Goal: Task Accomplishment & Management: Use online tool/utility

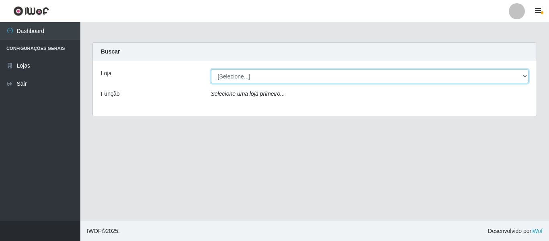
click at [247, 74] on select "[Selecione...] Hiper Queiroz - [GEOGRAPHIC_DATA]" at bounding box center [370, 76] width 318 height 14
select select "497"
click at [211, 69] on select "[Selecione...] Hiper Queiroz - [GEOGRAPHIC_DATA]" at bounding box center [370, 76] width 318 height 14
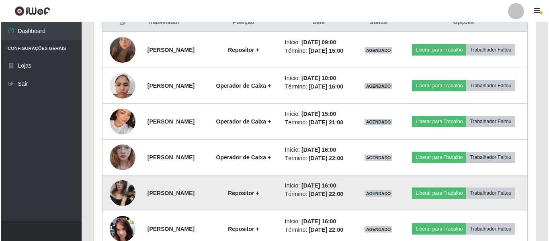
scroll to position [280, 0]
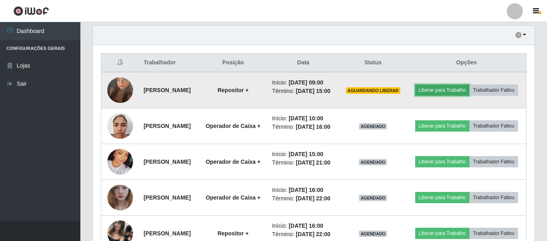
click at [453, 89] on button "Liberar para Trabalho" at bounding box center [442, 89] width 54 height 11
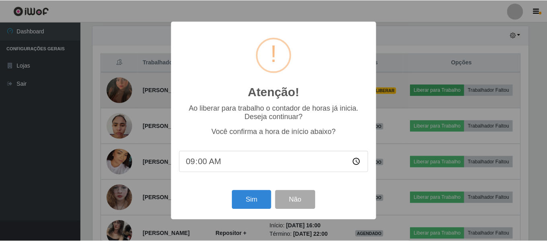
scroll to position [167, 437]
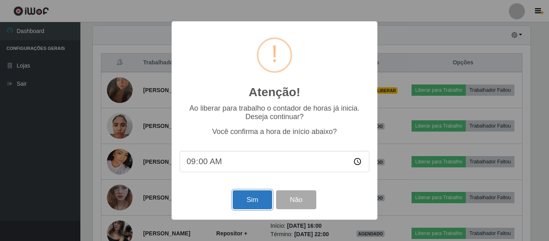
click at [260, 200] on button "Sim" at bounding box center [252, 199] width 39 height 19
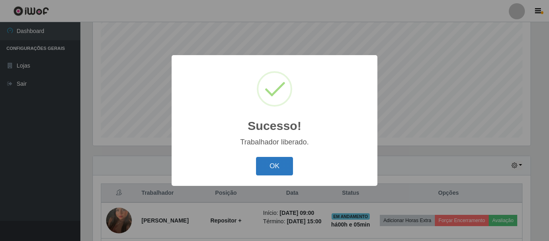
click at [277, 163] on button "OK" at bounding box center [274, 166] width 37 height 19
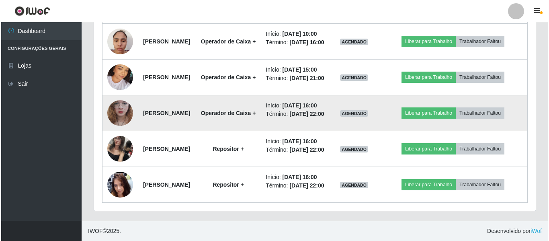
scroll to position [371, 0]
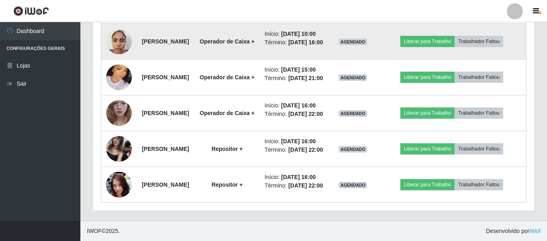
click at [119, 57] on img at bounding box center [119, 41] width 26 height 34
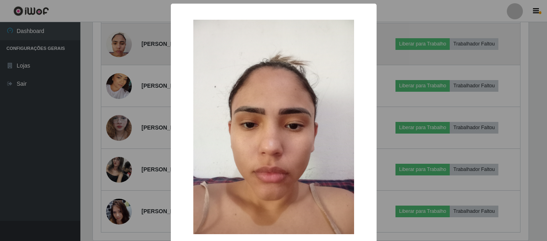
scroll to position [167, 437]
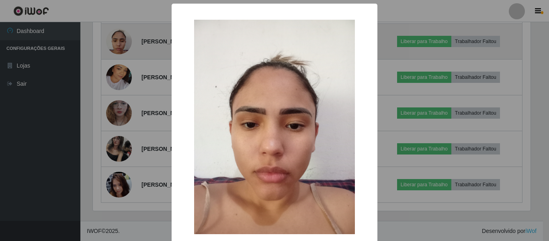
click at [119, 57] on div "× OK Cancel" at bounding box center [274, 120] width 549 height 241
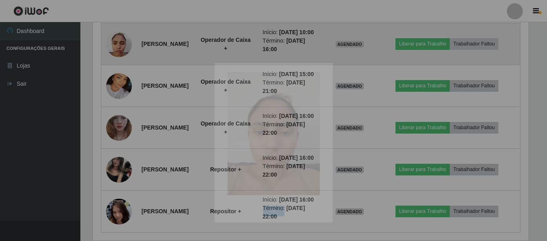
scroll to position [167, 441]
